Goal: Find specific page/section: Find specific page/section

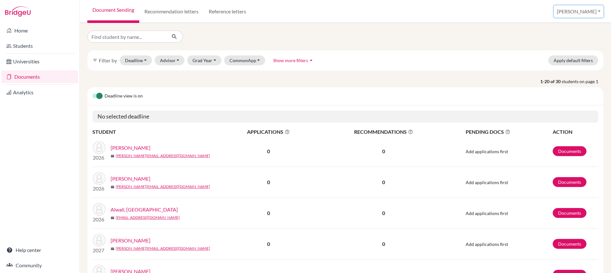
click at [582, 10] on button "[PERSON_NAME]" at bounding box center [578, 11] width 49 height 12
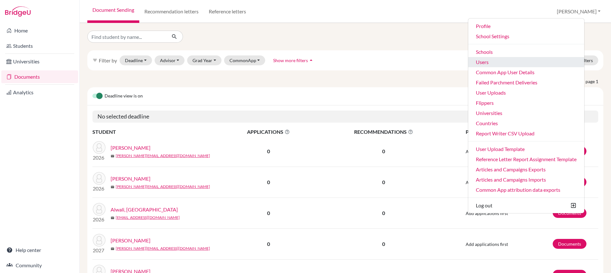
click at [531, 62] on link "Users" at bounding box center [526, 62] width 116 height 10
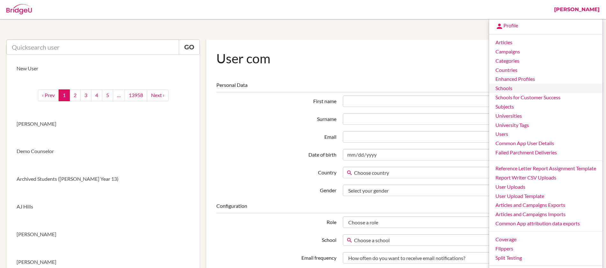
click at [521, 89] on link "Schools" at bounding box center [545, 88] width 113 height 9
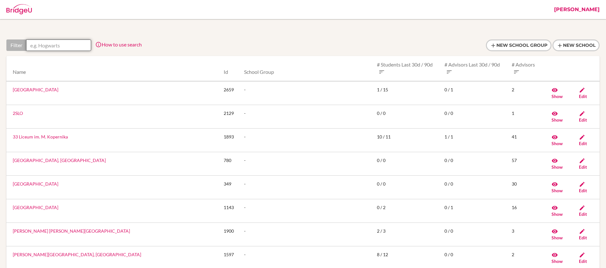
click at [76, 47] on input "text" at bounding box center [58, 45] width 65 height 11
paste input "Dakar"
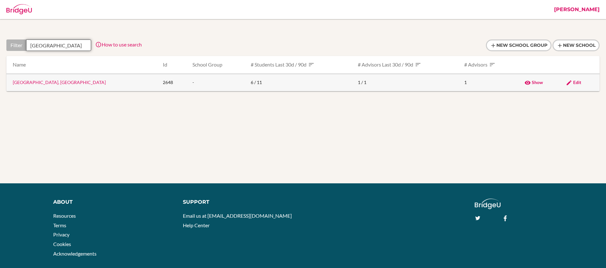
type input "Dakar"
click at [573, 82] on span "Edit" at bounding box center [577, 82] width 8 height 5
click at [34, 83] on link "[GEOGRAPHIC_DATA], [GEOGRAPHIC_DATA]" at bounding box center [59, 82] width 93 height 5
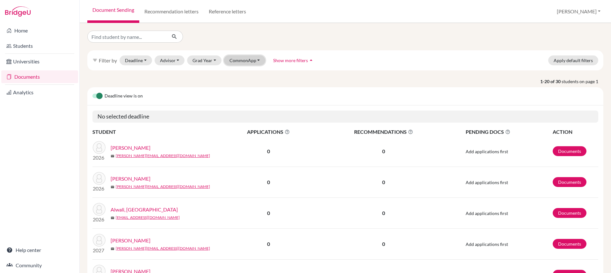
click at [256, 61] on button "CommonApp" at bounding box center [244, 60] width 41 height 10
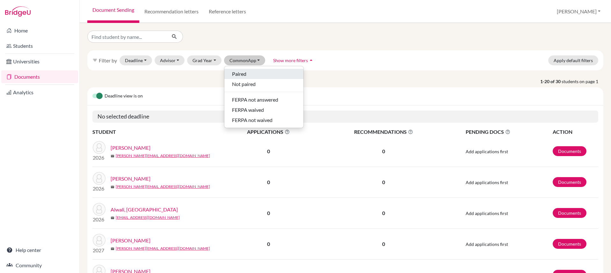
click at [246, 76] on div "Paired" at bounding box center [264, 74] width 64 height 8
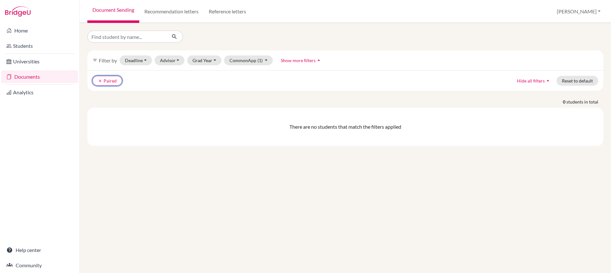
click at [98, 77] on button "clear Paired" at bounding box center [107, 81] width 30 height 10
